Goal: Task Accomplishment & Management: Manage account settings

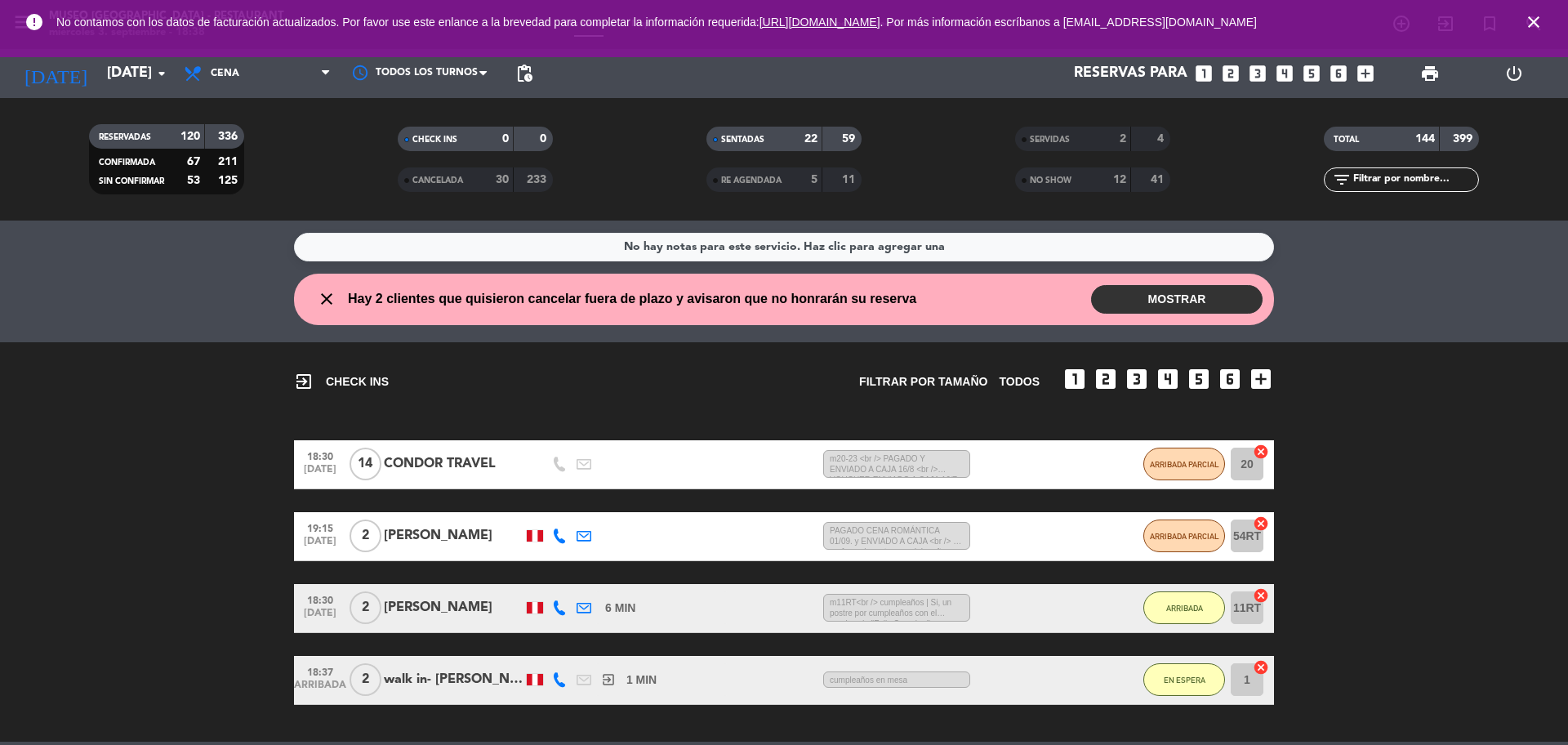
click at [1051, 151] on div "SERVIDAS 2 4" at bounding box center [1093, 139] width 155 height 24
click at [1534, 29] on icon "close" at bounding box center [1533, 22] width 20 height 20
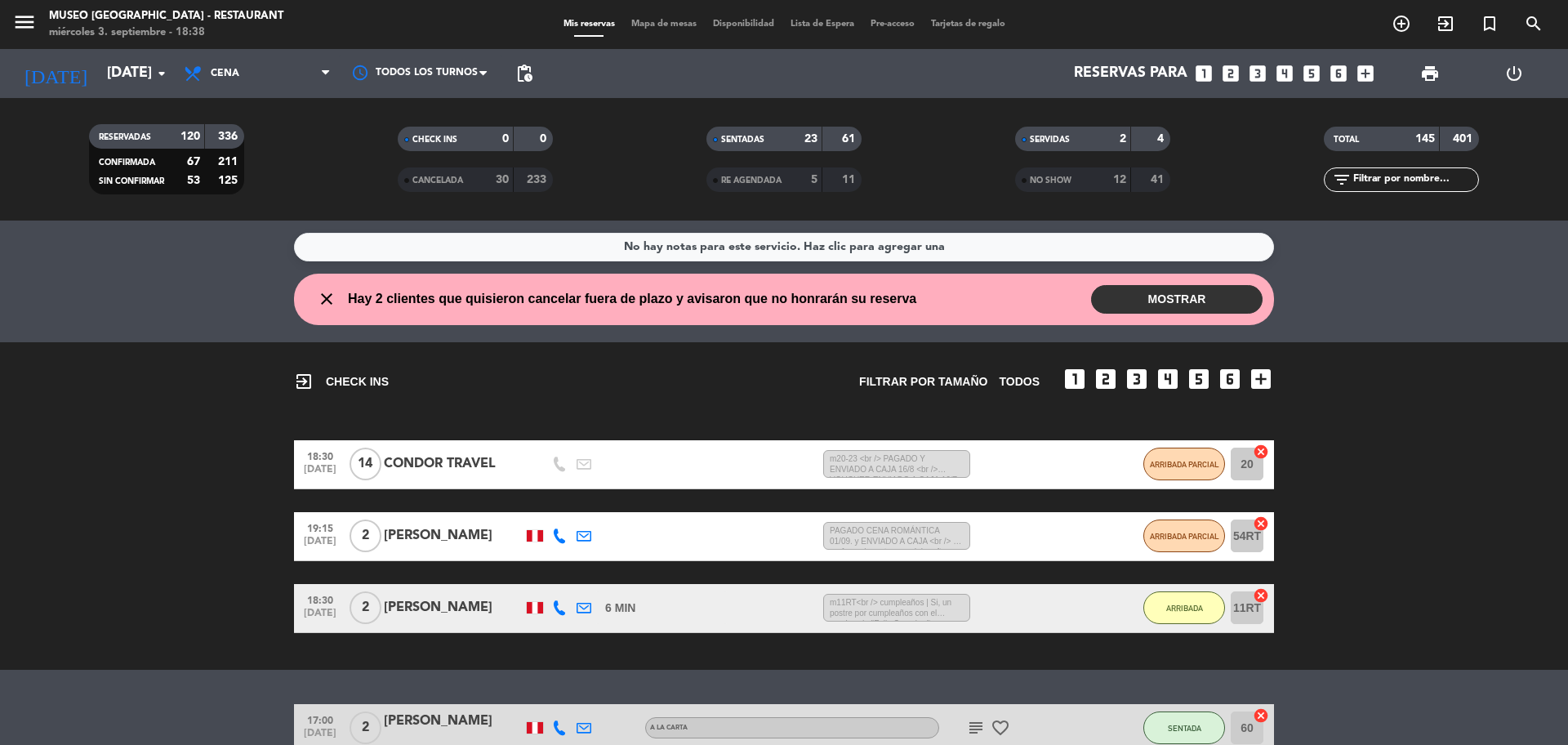
scroll to position [208, 0]
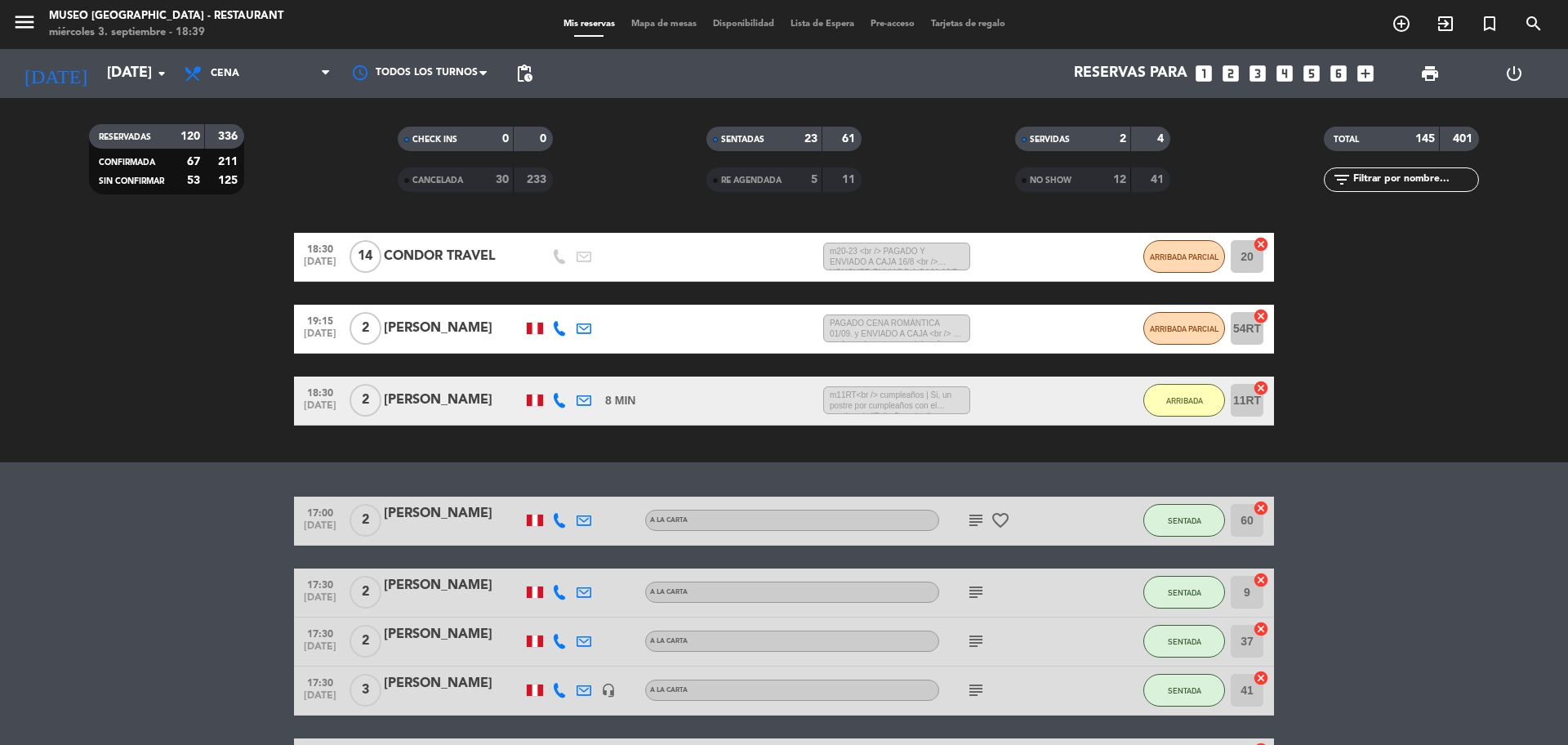
click at [1363, 182] on input "text" at bounding box center [1415, 179] width 126 height 18
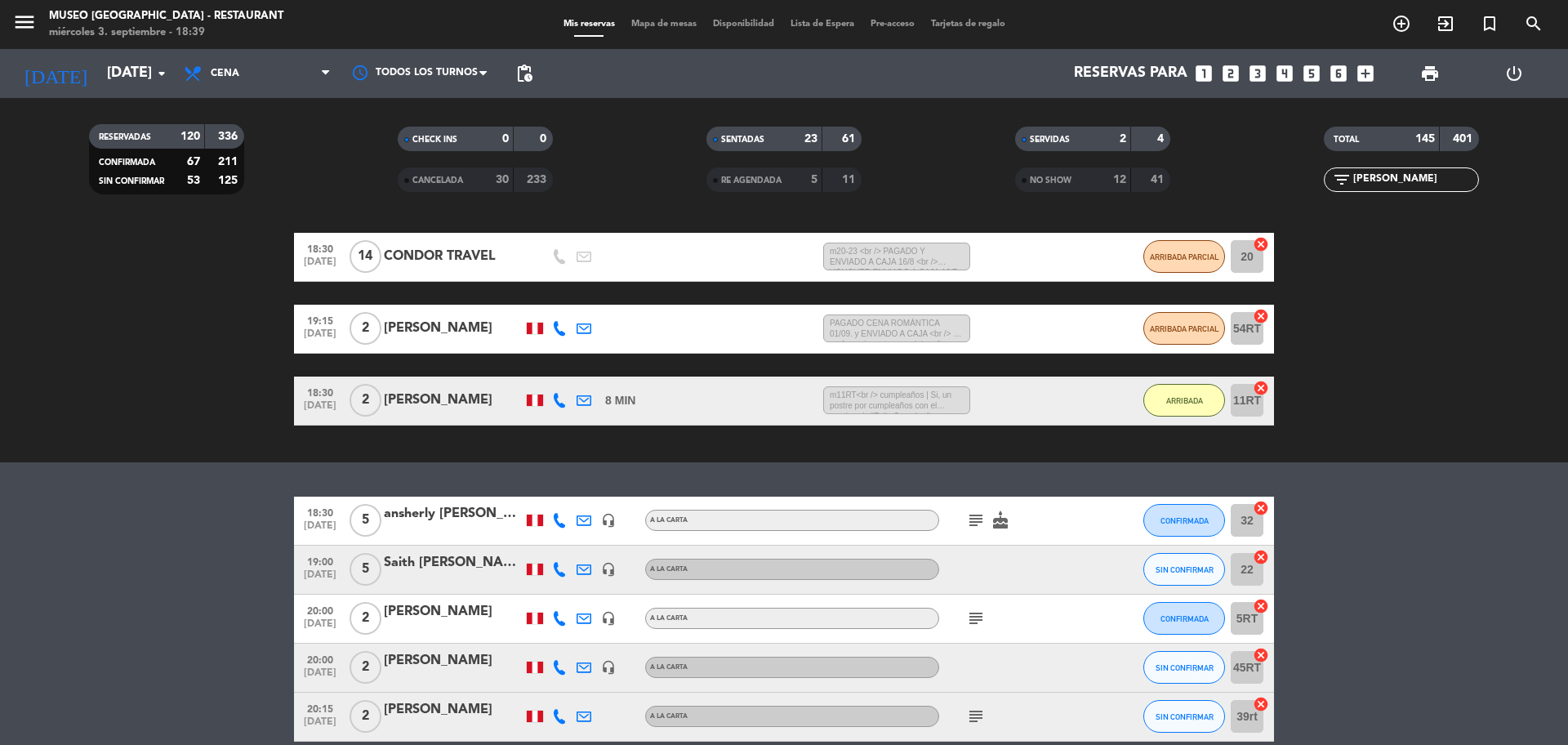
scroll to position [42, 0]
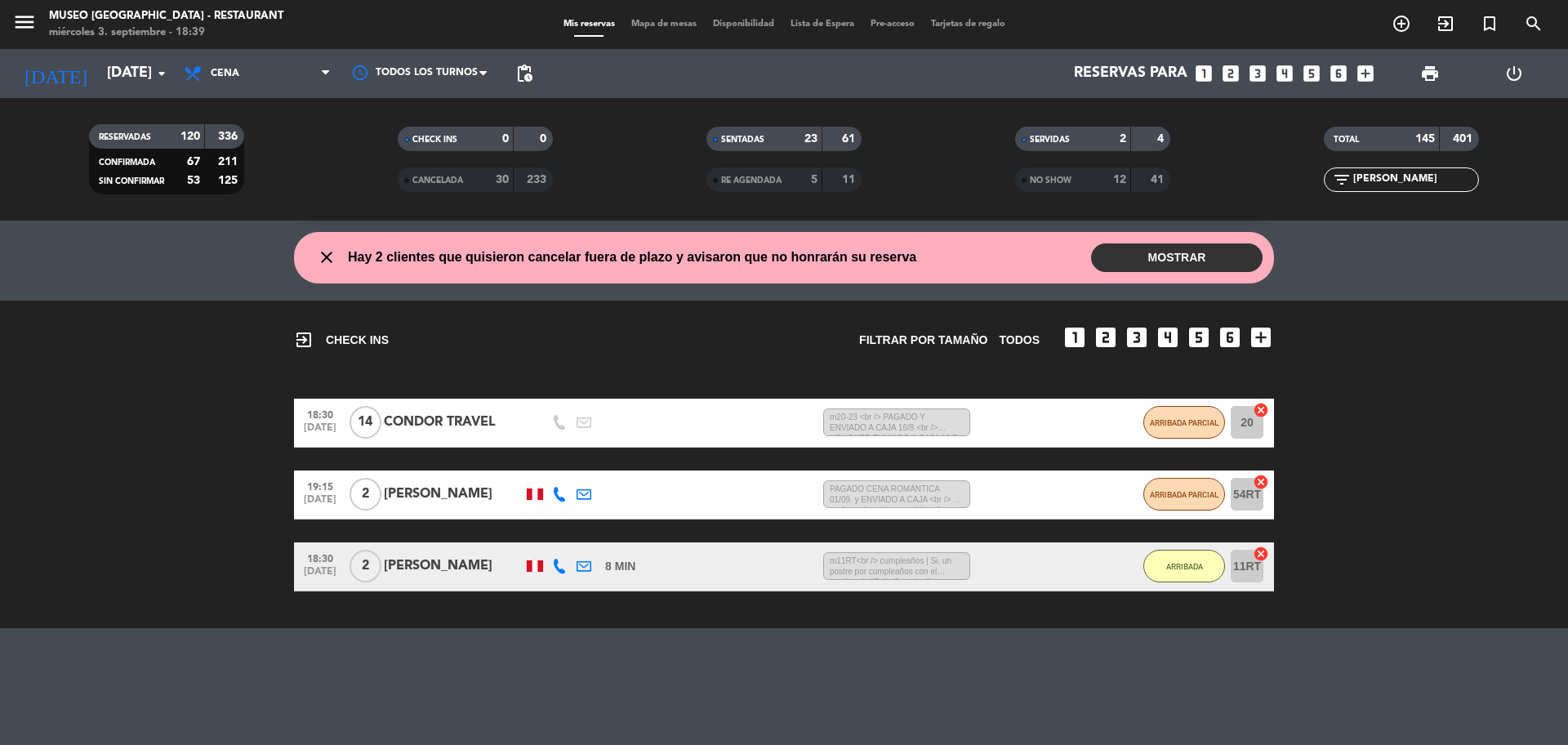
type input "[PERSON_NAME]"
click at [1054, 184] on span "NO SHOW" at bounding box center [1051, 181] width 42 height 8
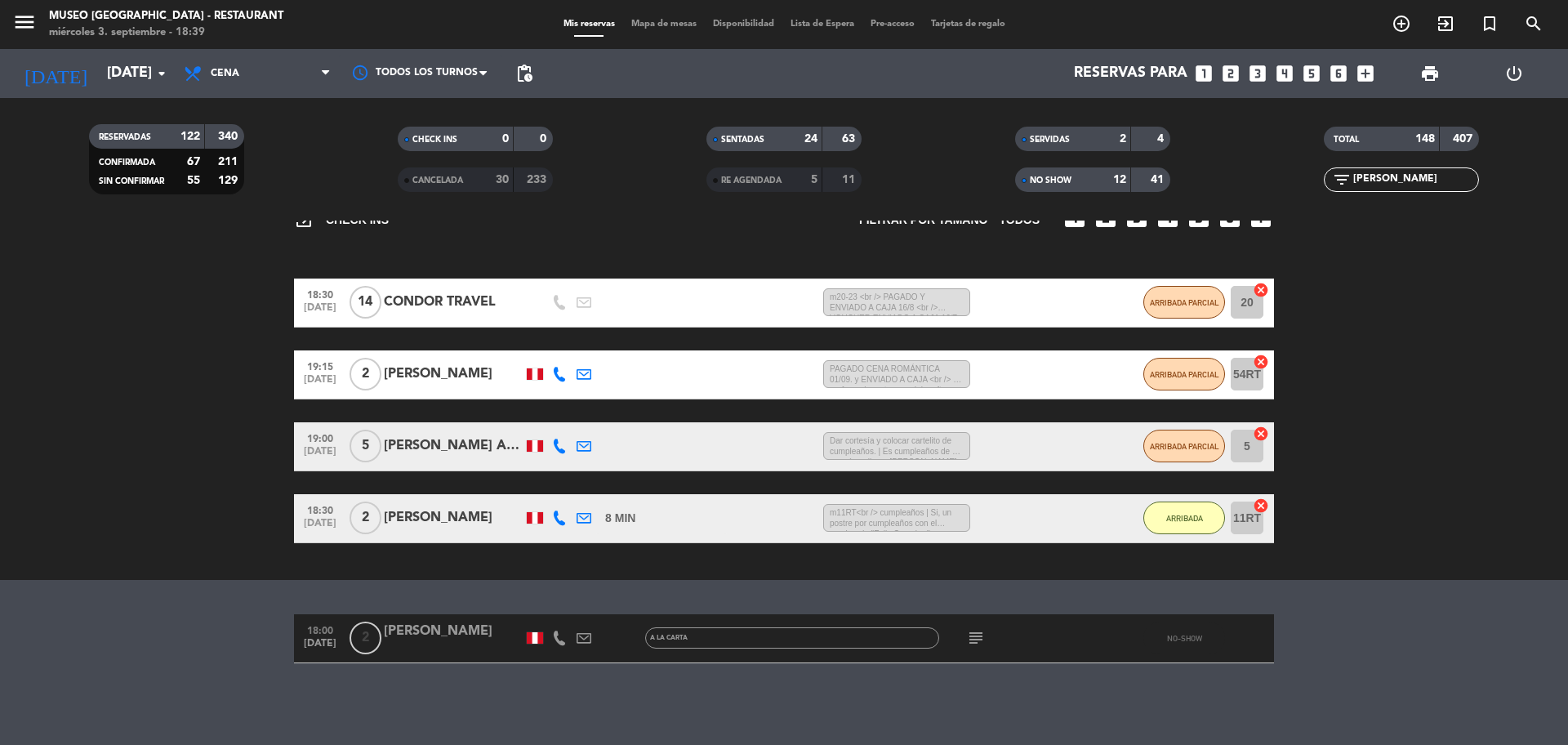
click at [437, 641] on div "[PERSON_NAME]" at bounding box center [453, 631] width 138 height 22
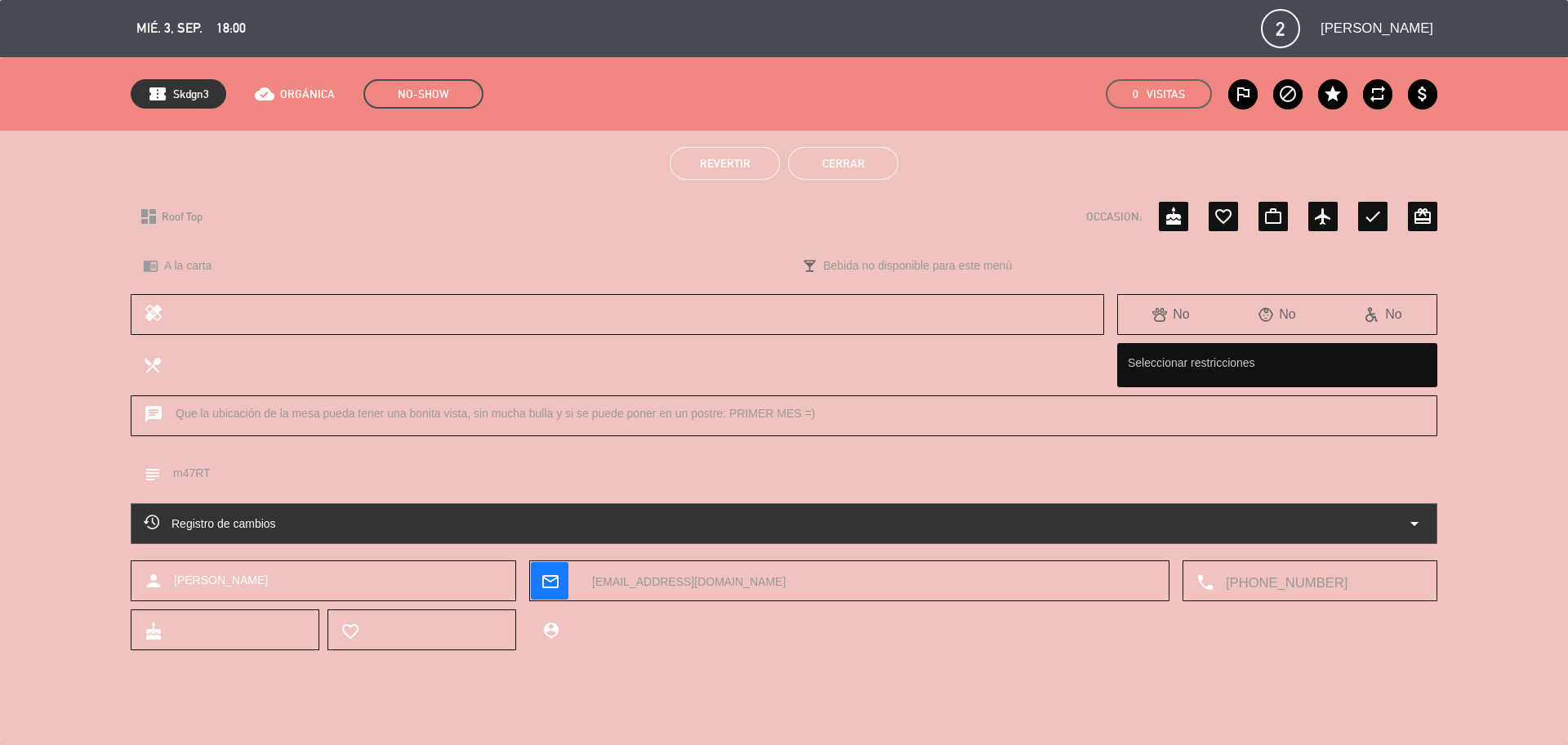
click at [716, 168] on span "Revertir" at bounding box center [725, 164] width 51 height 13
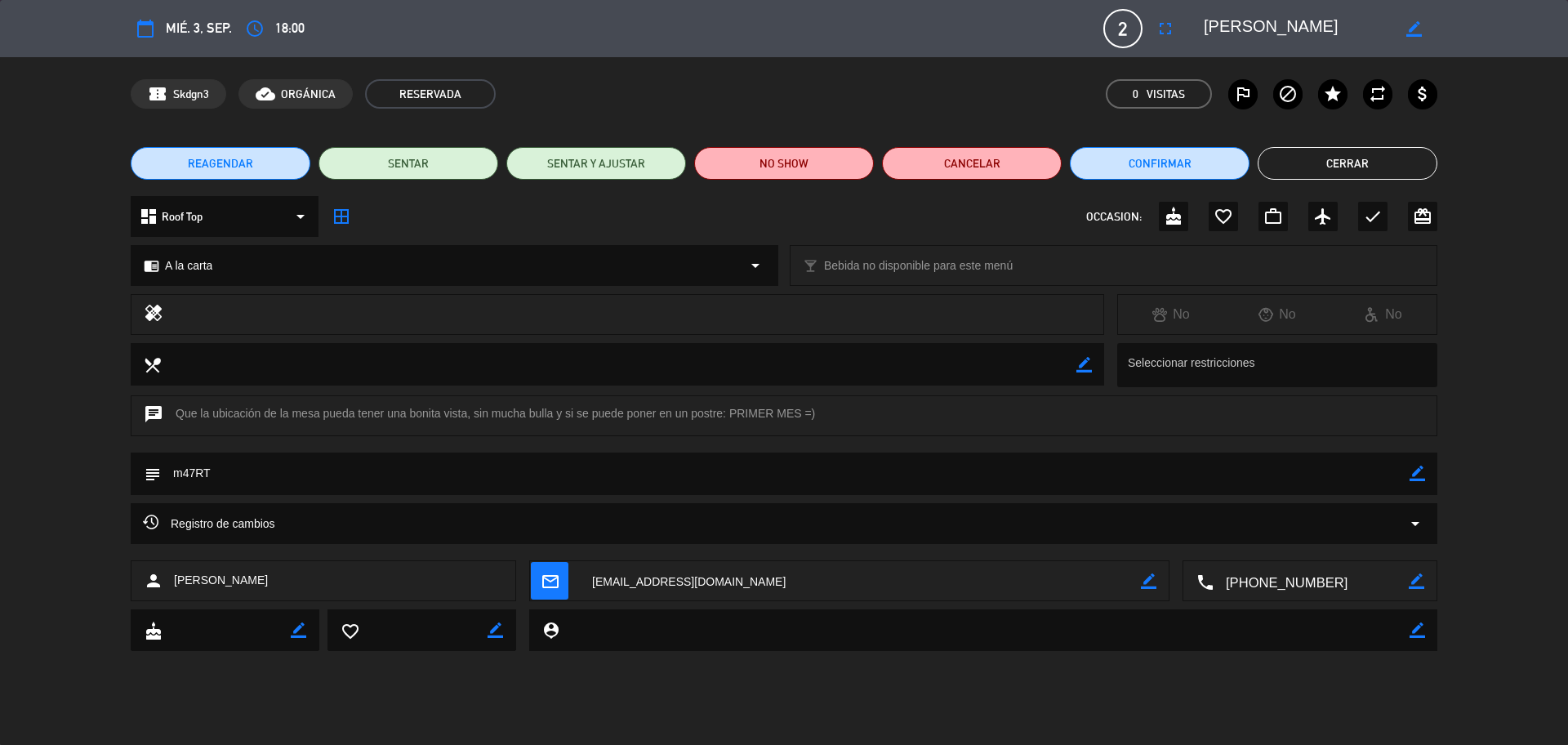
scroll to position [208, 0]
click at [1304, 153] on button "Cerrar" at bounding box center [1347, 163] width 180 height 33
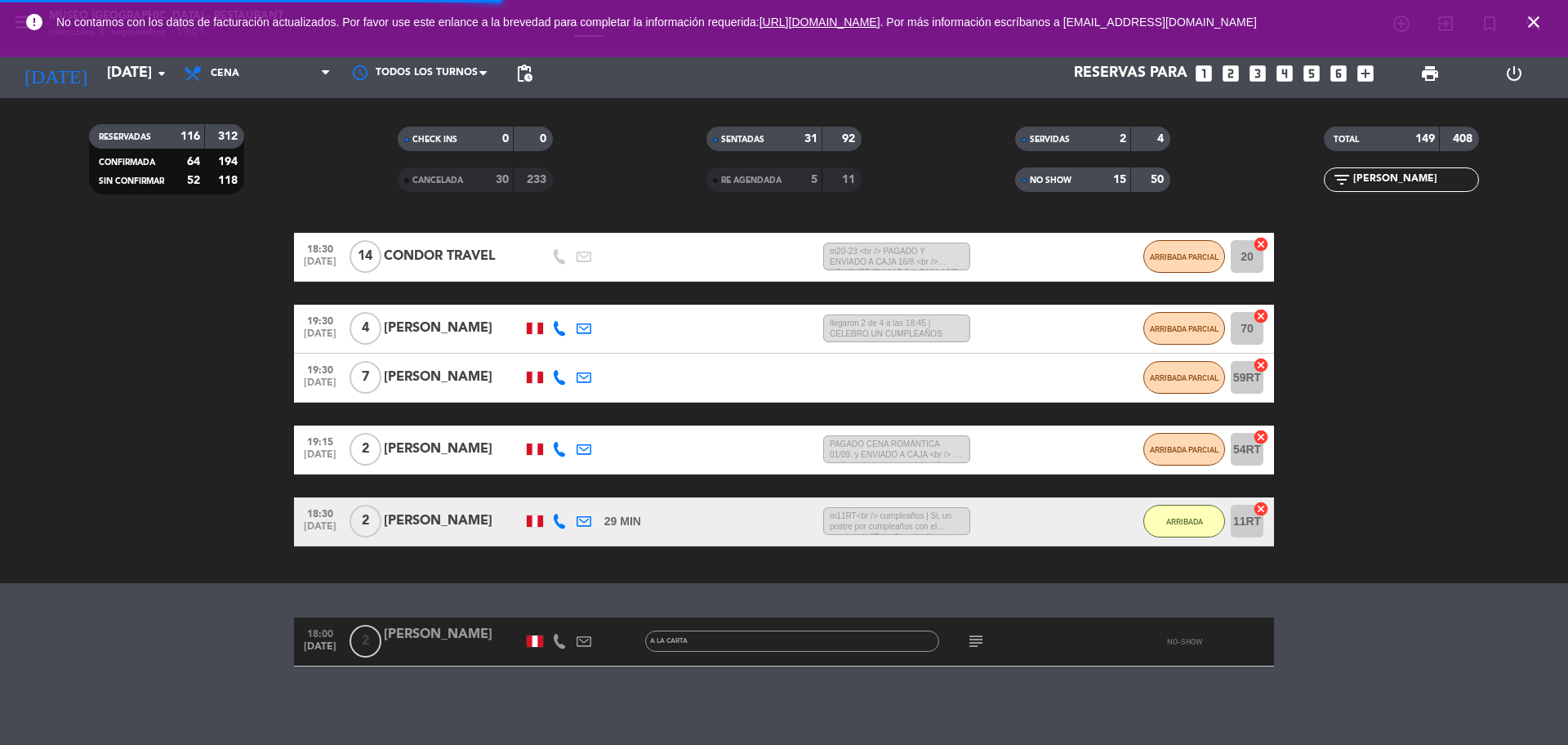
click at [1405, 192] on div "TOTAL 149 408 filter_list [PERSON_NAME]" at bounding box center [1401, 159] width 309 height 90
click at [451, 633] on div "[PERSON_NAME]" at bounding box center [453, 635] width 138 height 22
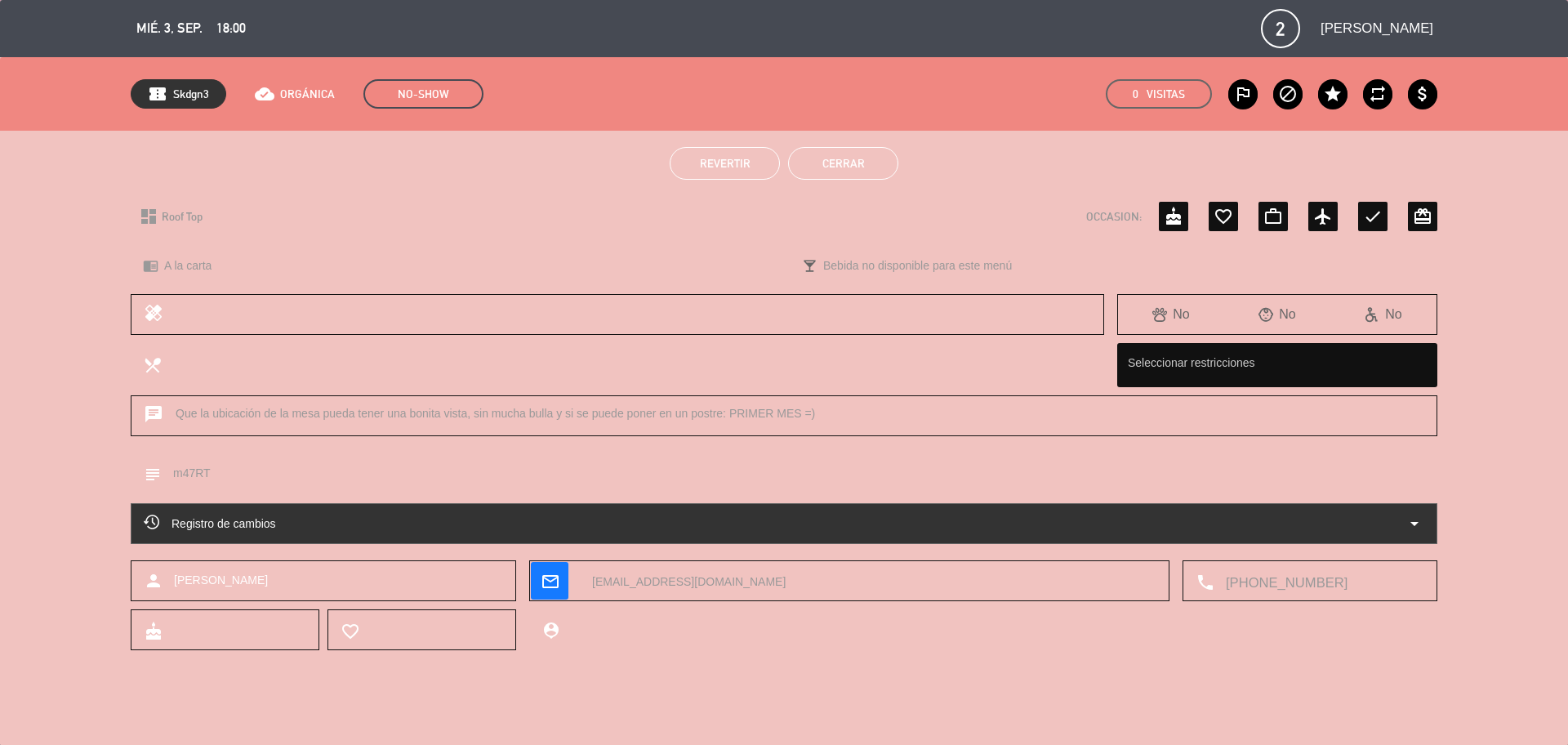
click at [729, 164] on span "Revertir" at bounding box center [725, 164] width 51 height 13
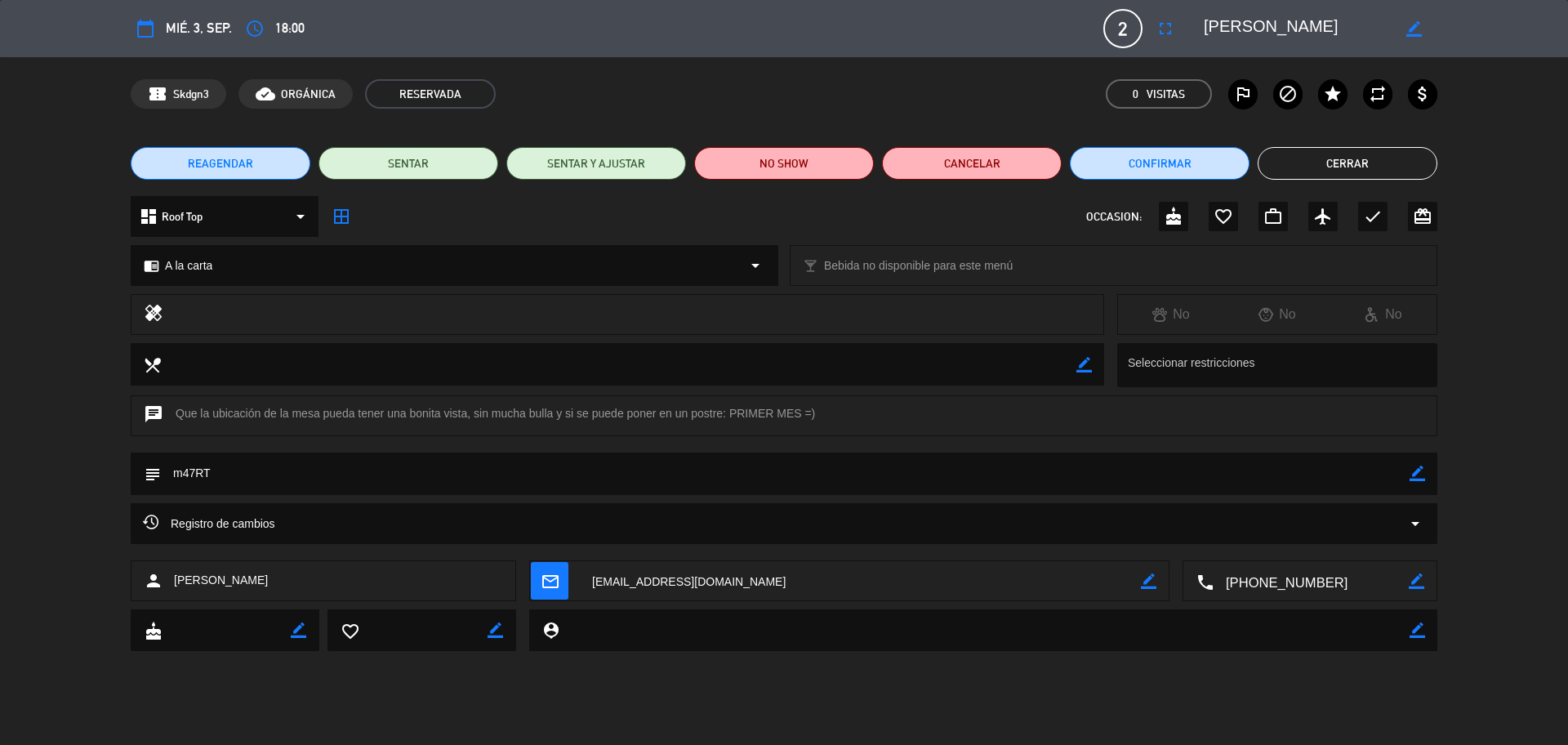
click at [1338, 157] on button "Cerrar" at bounding box center [1347, 163] width 180 height 33
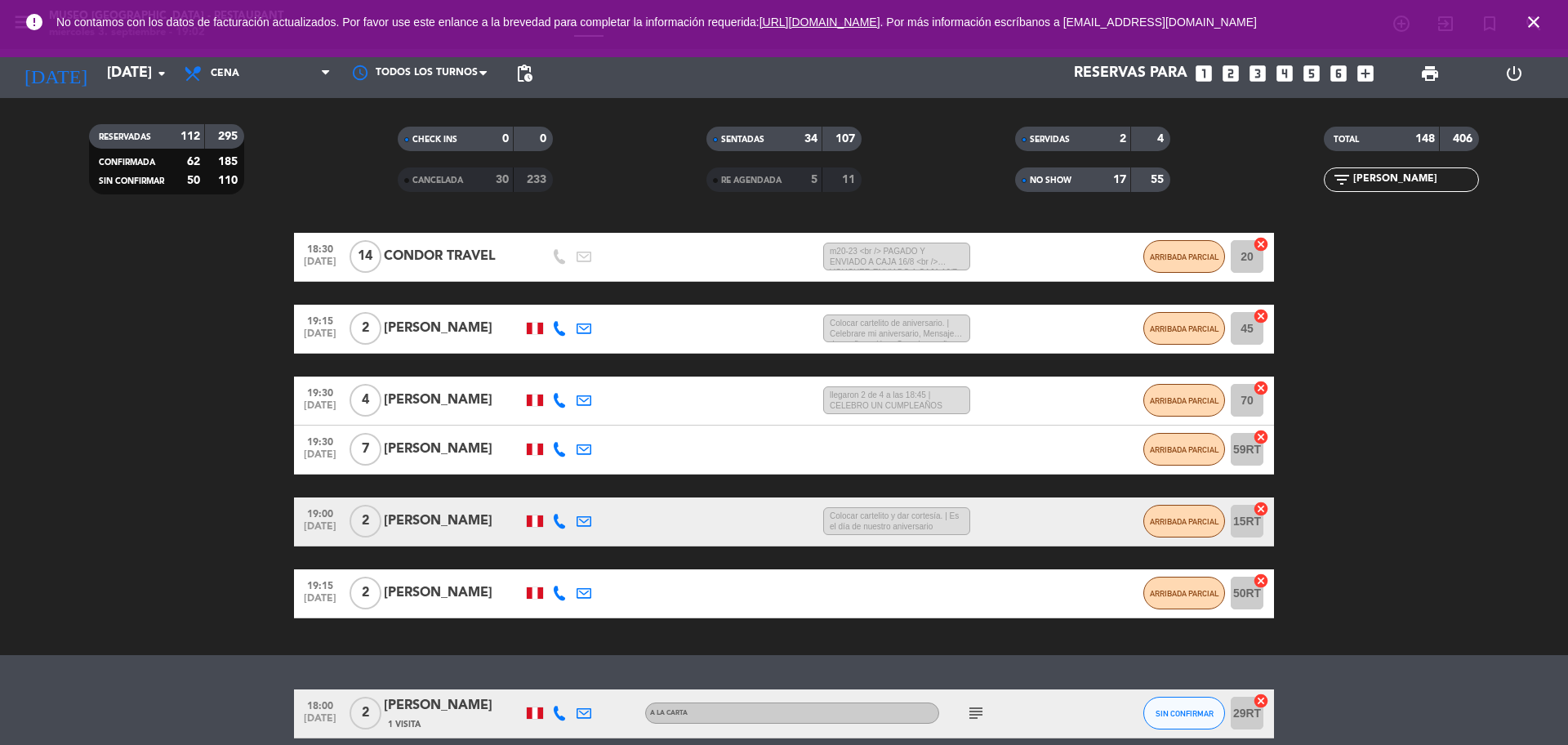
drag, startPoint x: 1394, startPoint y: 171, endPoint x: 1179, endPoint y: 197, distance: 216.6
click at [1179, 197] on div "RESERVADAS 112 295 CONFIRMADA 62 185 SIN CONFIRMAR 50 110 CHECK INS 0 0 CANCELA…" at bounding box center [784, 159] width 1568 height 90
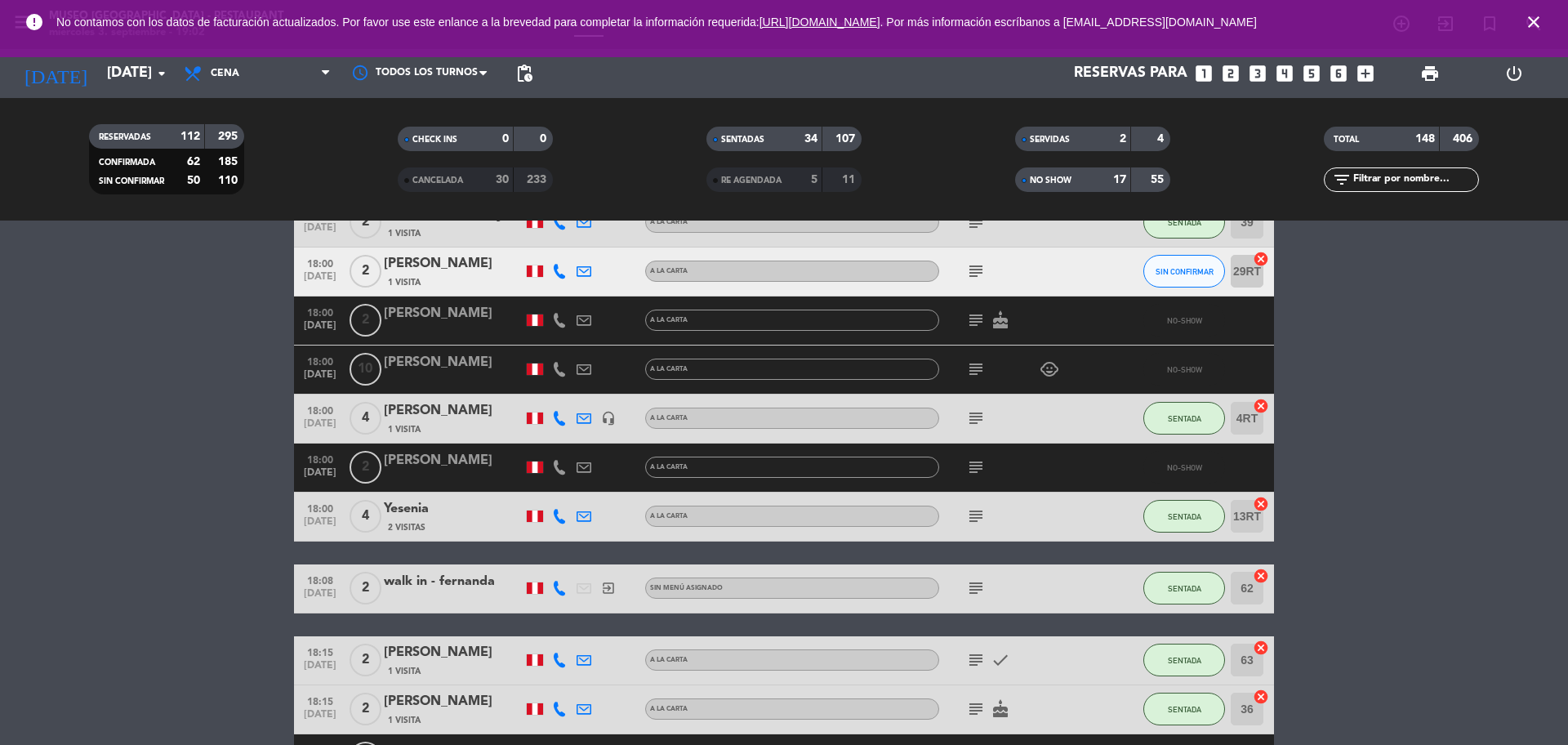
scroll to position [1671, 0]
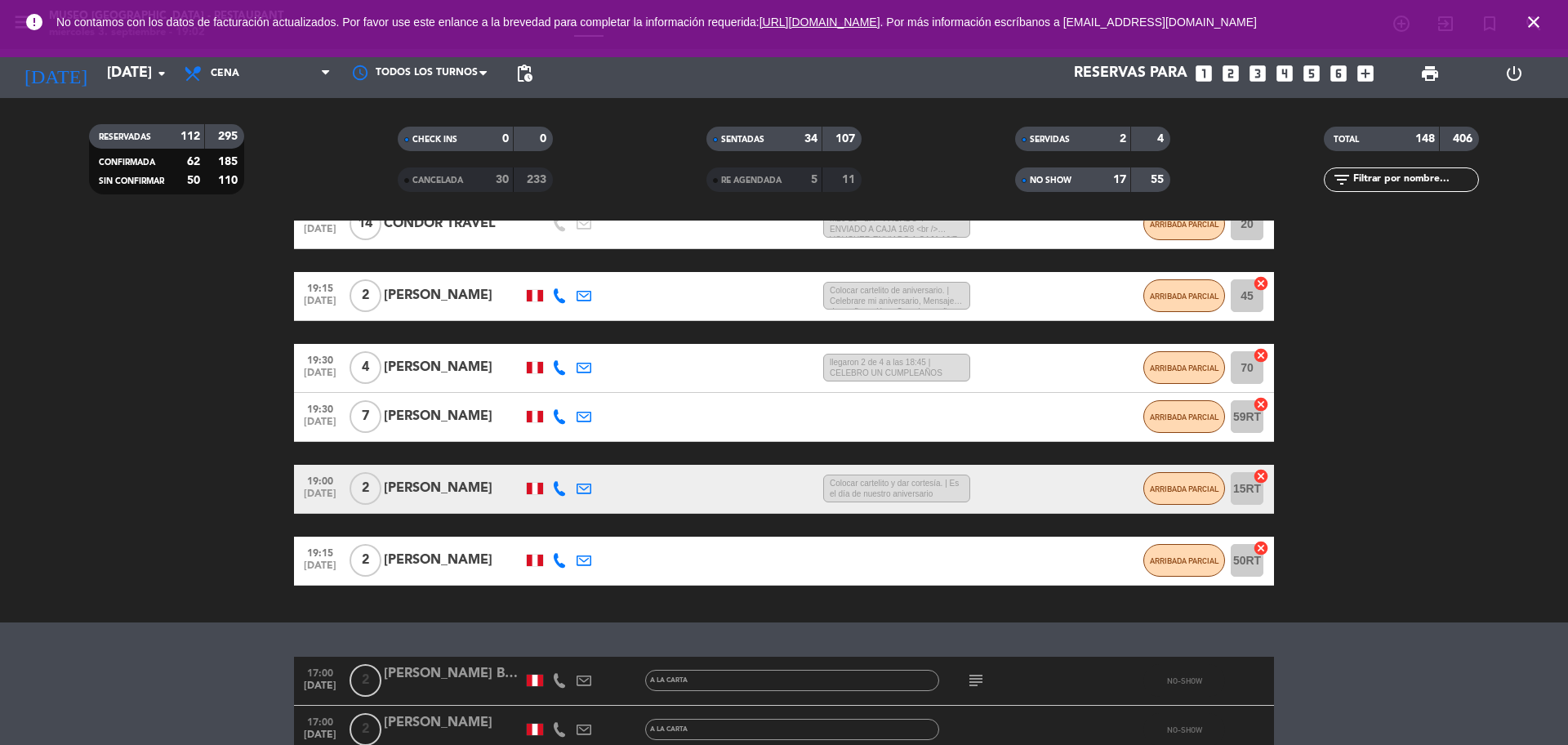
scroll to position [0, 0]
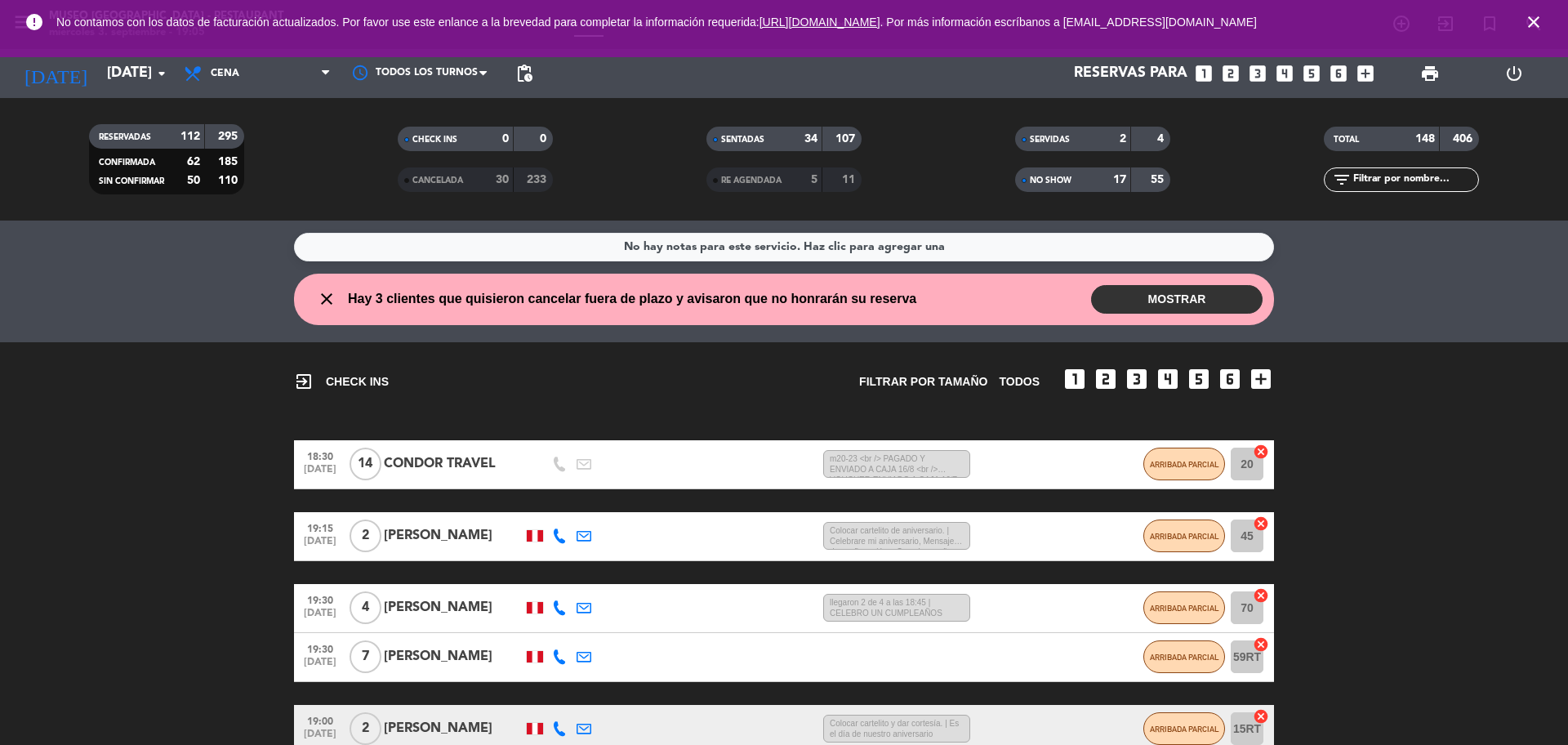
click at [1399, 180] on input "text" at bounding box center [1415, 179] width 126 height 18
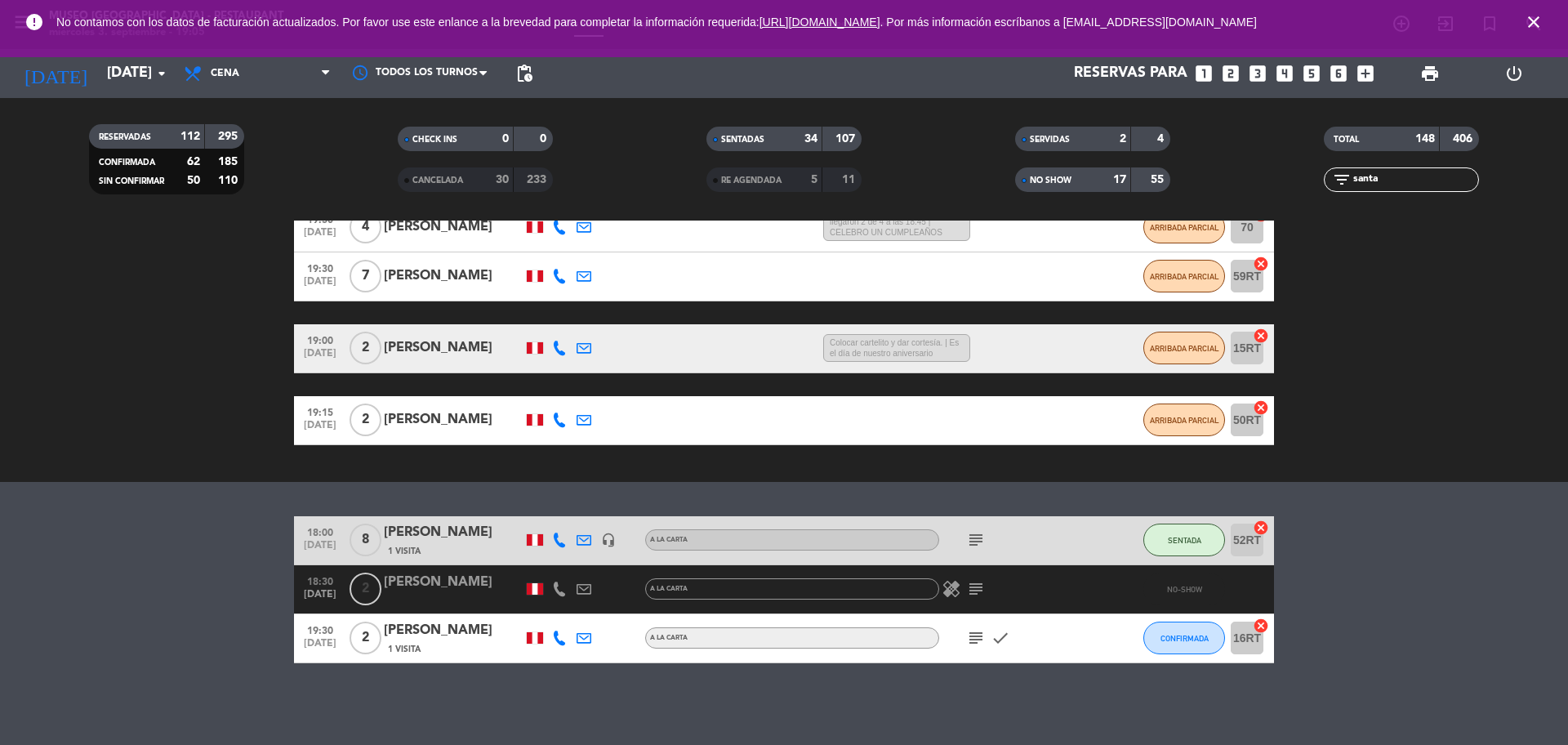
type input "santa"
click at [436, 581] on div "[PERSON_NAME]" at bounding box center [453, 582] width 138 height 22
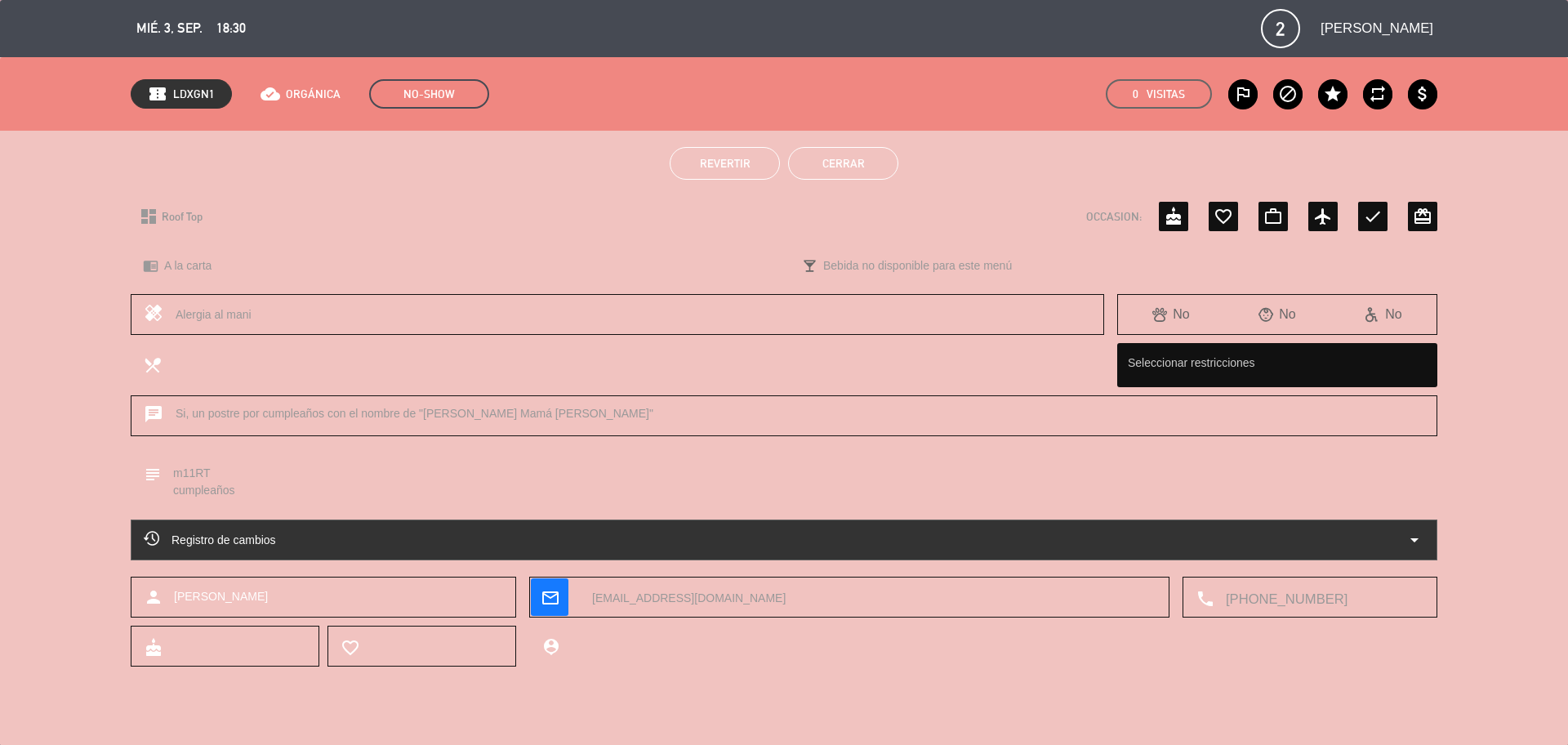
click at [723, 164] on span "Revertir" at bounding box center [725, 164] width 51 height 13
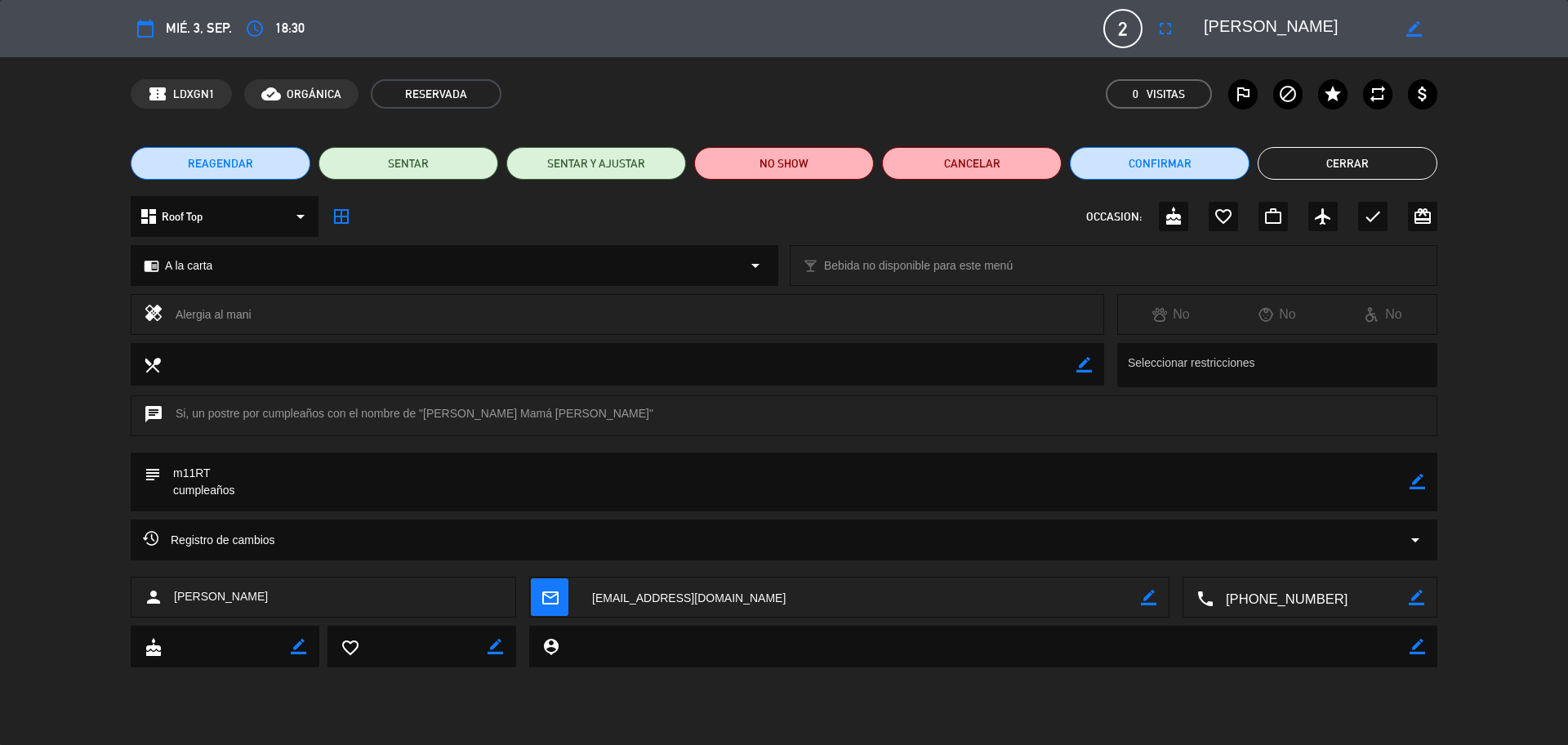
click at [1346, 169] on button "Cerrar" at bounding box center [1347, 163] width 180 height 33
